Goal: Task Accomplishment & Management: Manage account settings

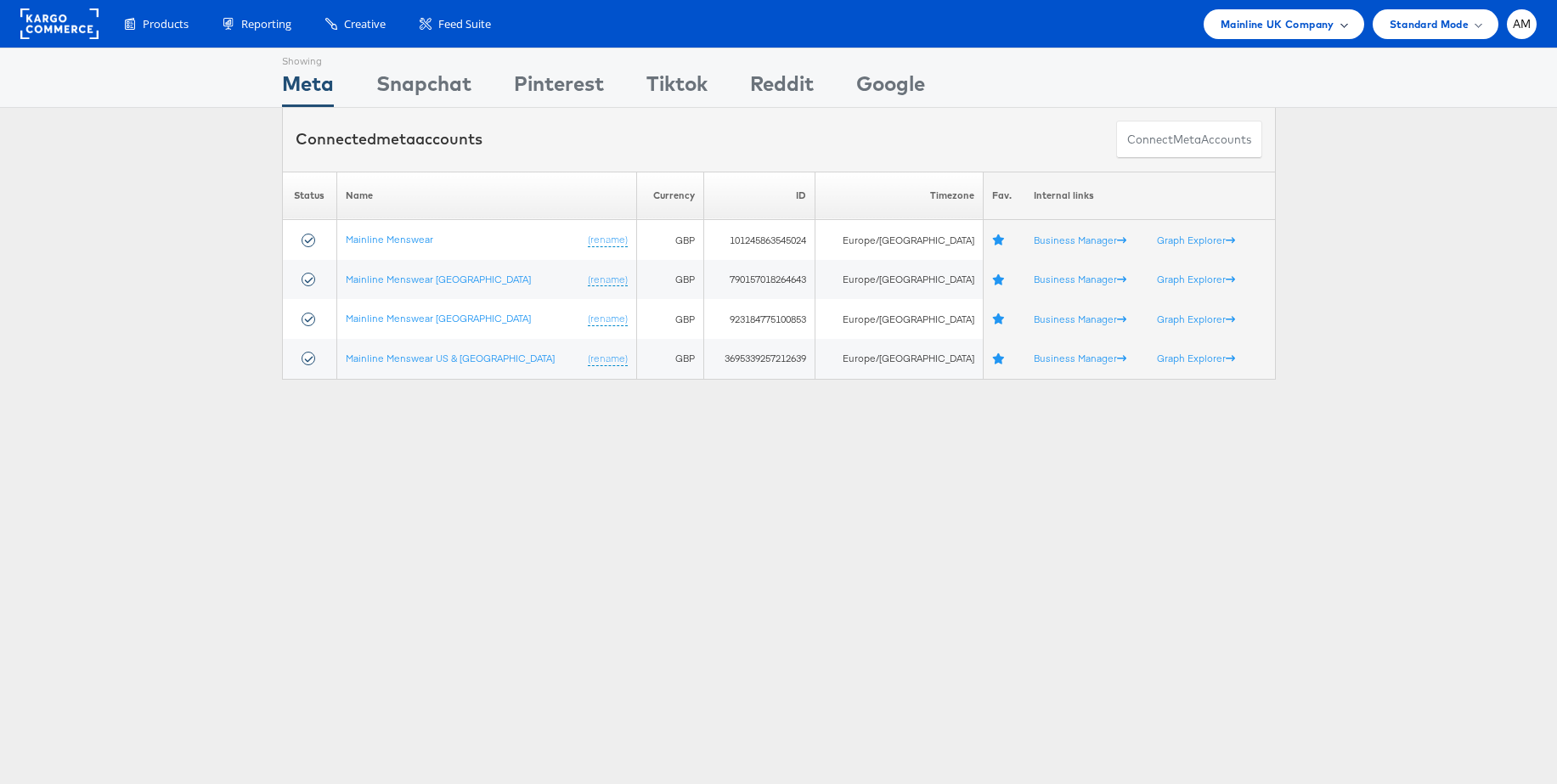
click at [1303, 27] on span "Mainline UK Company" at bounding box center [1278, 24] width 113 height 18
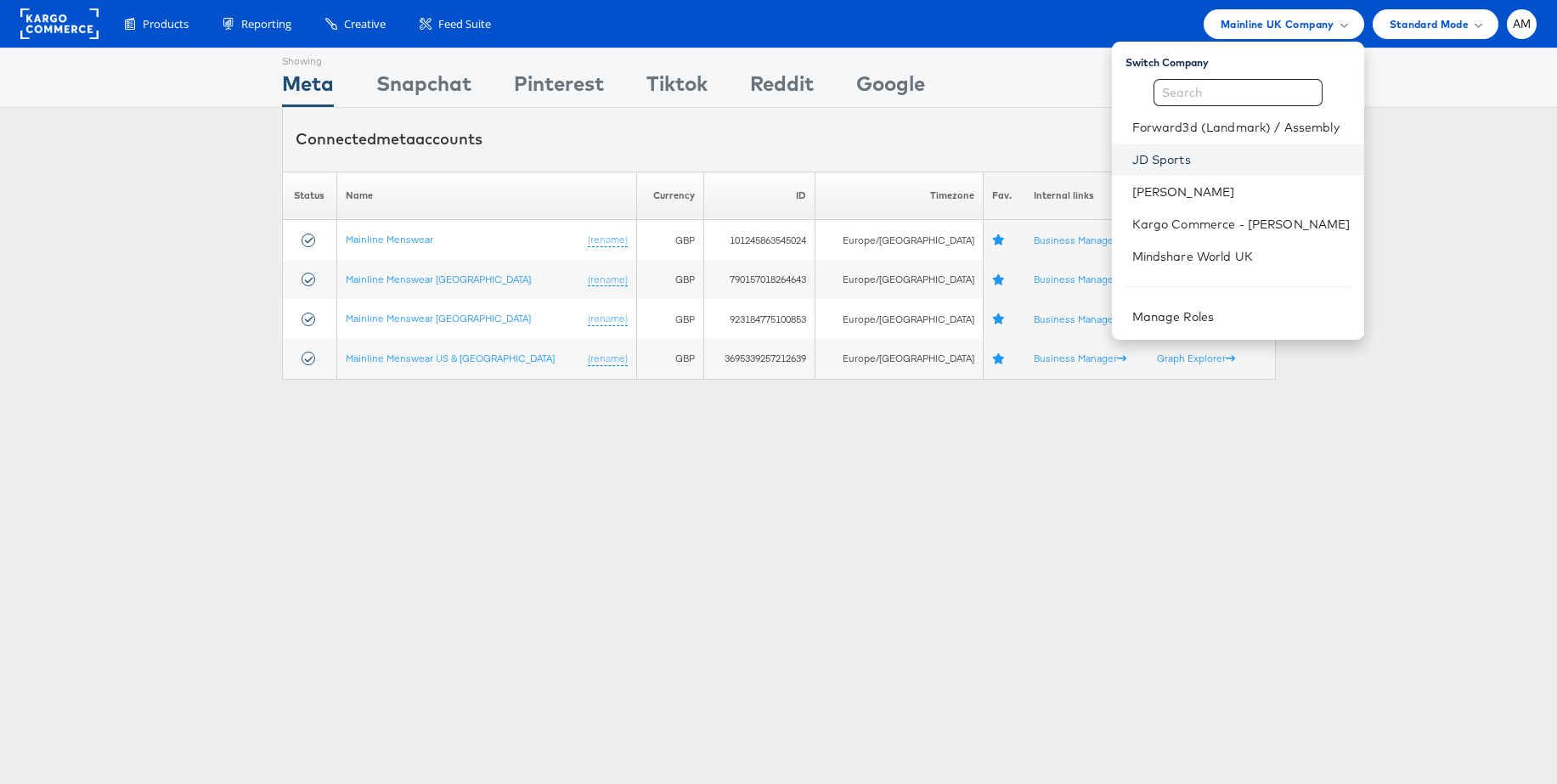
click at [1169, 156] on link "JD Sports" at bounding box center [1241, 160] width 218 height 17
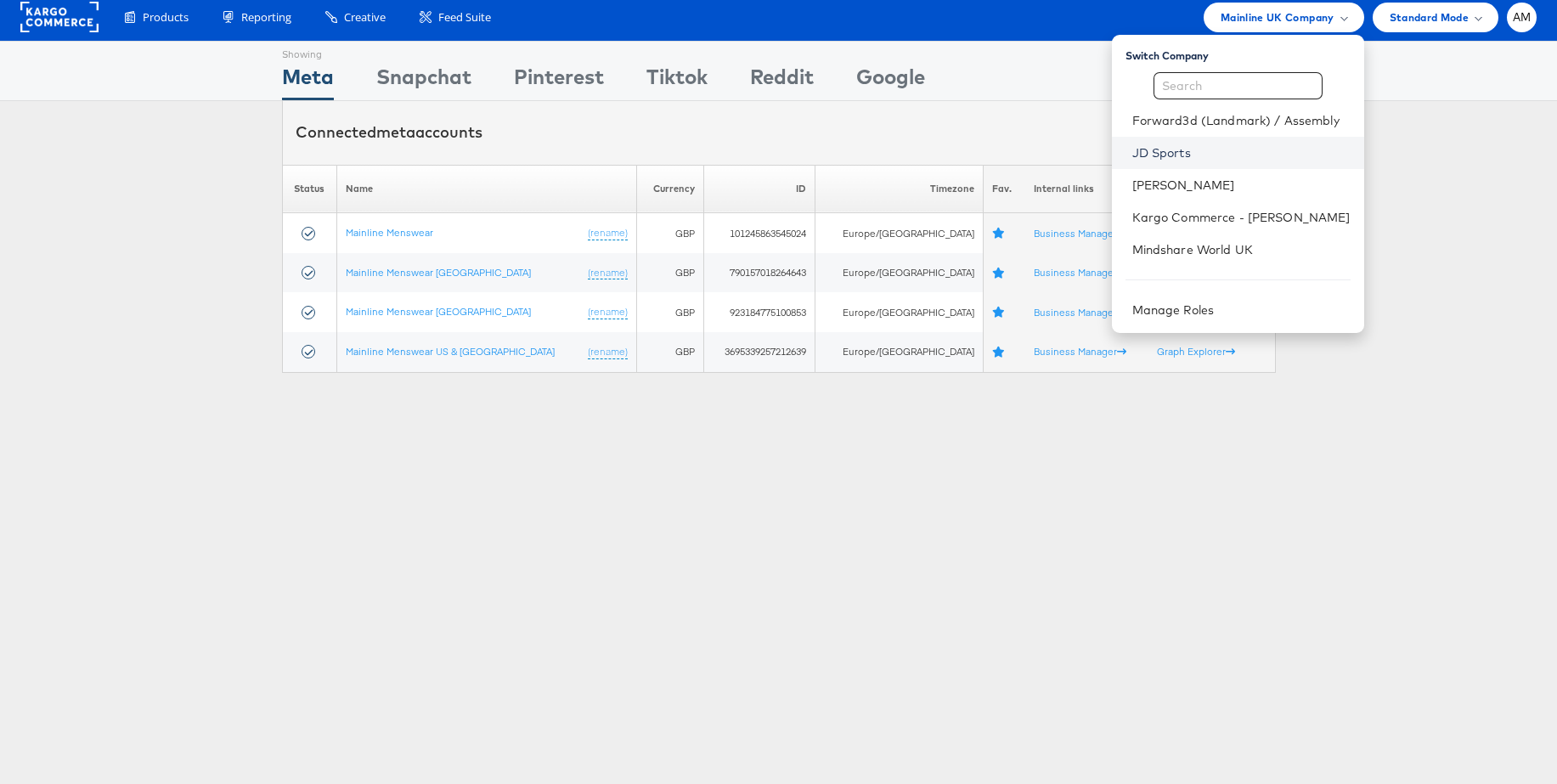
scroll to position [12, 0]
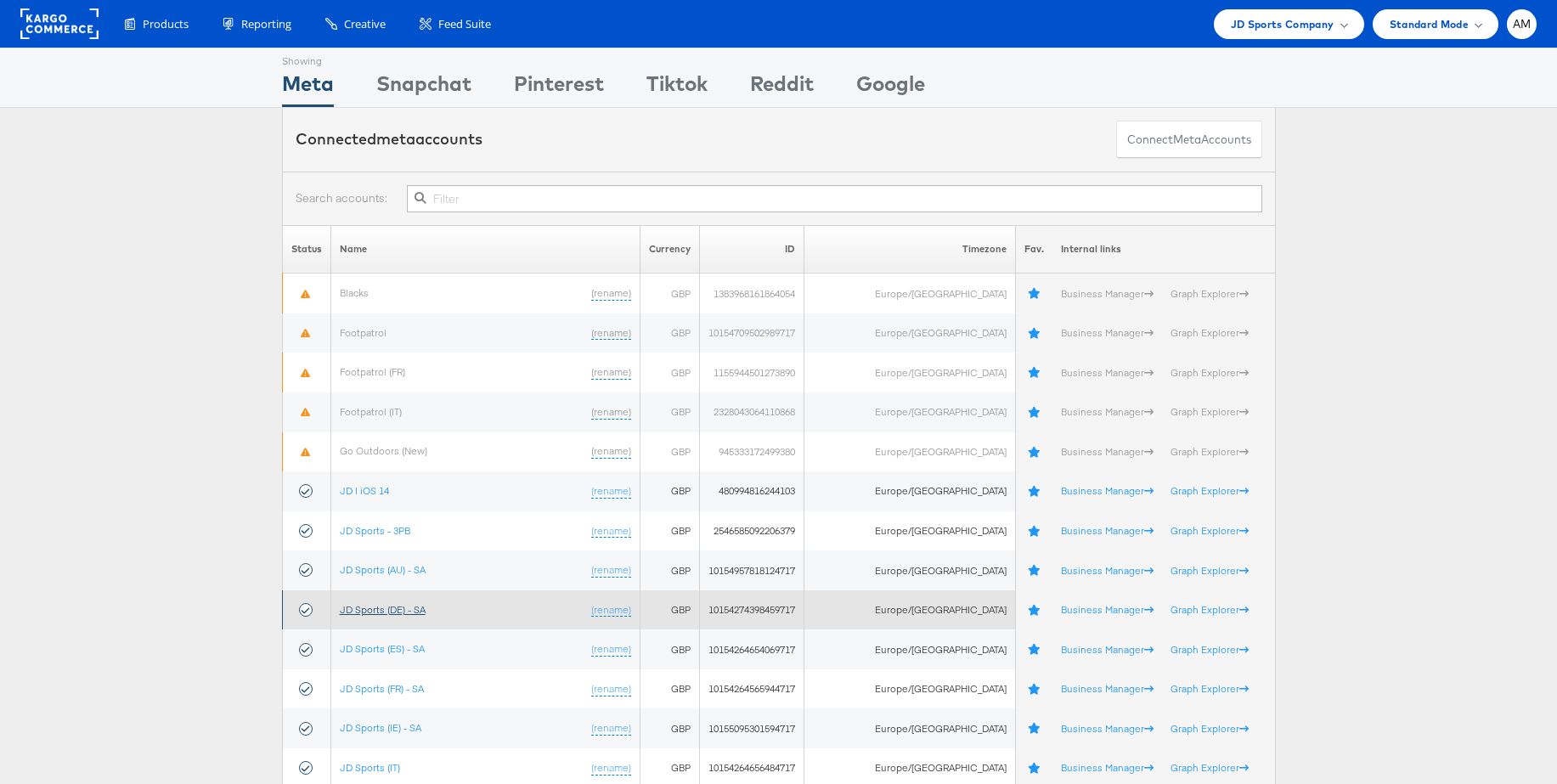
click at [377, 609] on link "JD Sports (DE) - SA" at bounding box center [383, 609] width 86 height 13
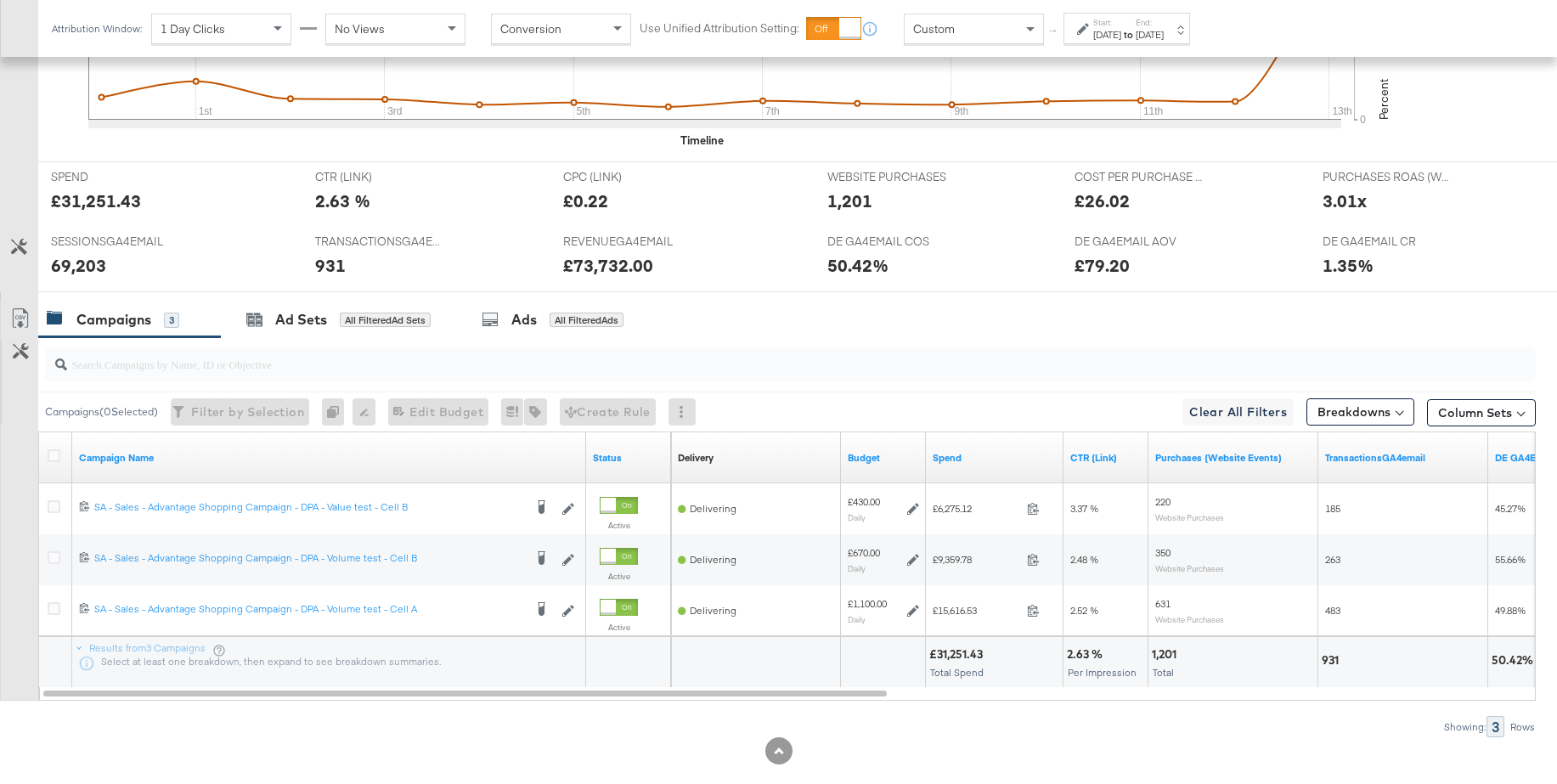
scroll to position [643, 0]
